Goal: Task Accomplishment & Management: Complete application form

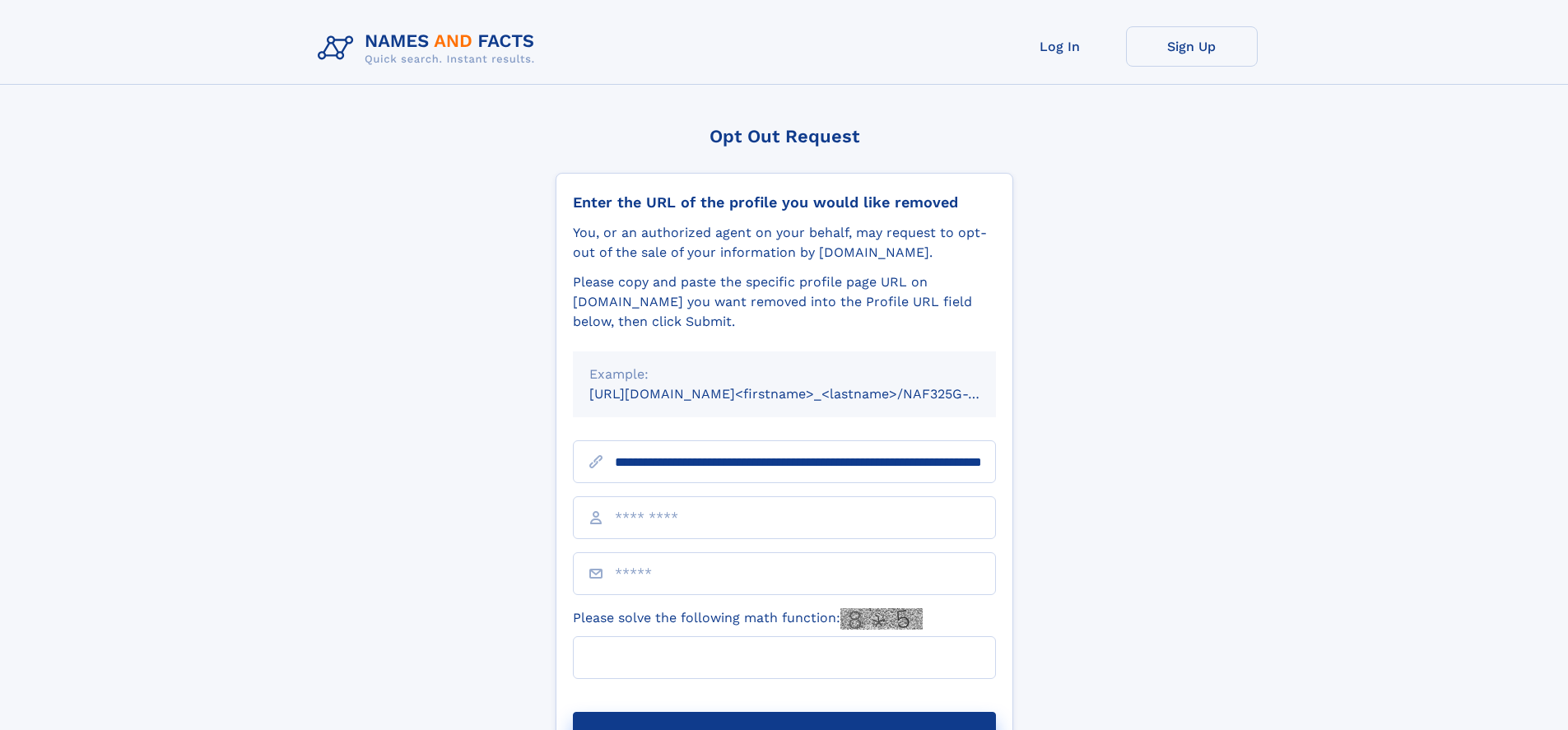
scroll to position [0, 167]
type input "**********"
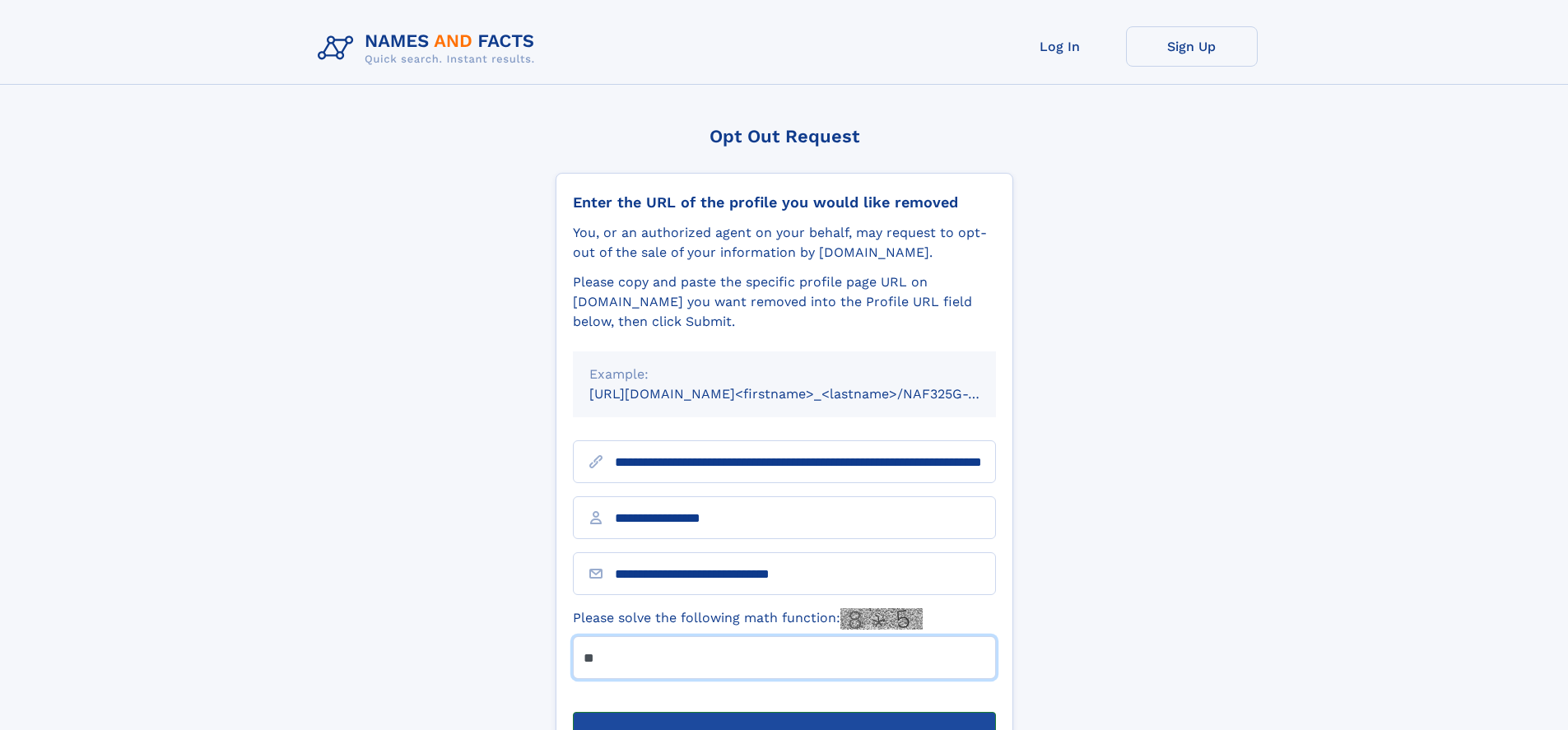
type input "**"
click at [783, 712] on button "Submit Opt Out Request" at bounding box center [784, 738] width 423 height 53
